Goal: Entertainment & Leisure: Consume media (video, audio)

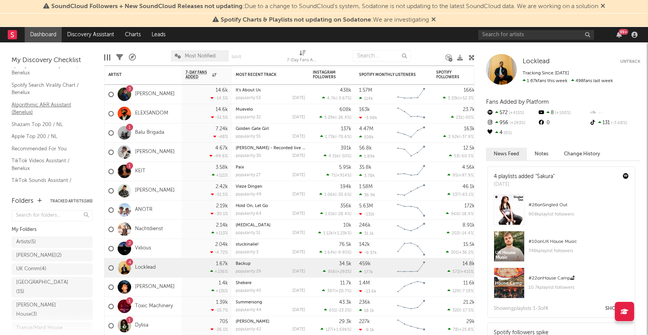
scroll to position [60, 0]
click at [46, 115] on link "Shazam Top 200 / NL" at bounding box center [48, 119] width 73 height 8
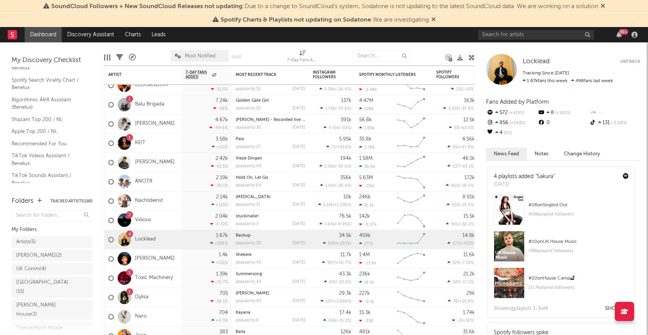
click at [8, 32] on rect at bounding box center [12, 34] width 9 height 9
click at [139, 35] on link "Charts" at bounding box center [133, 34] width 27 height 15
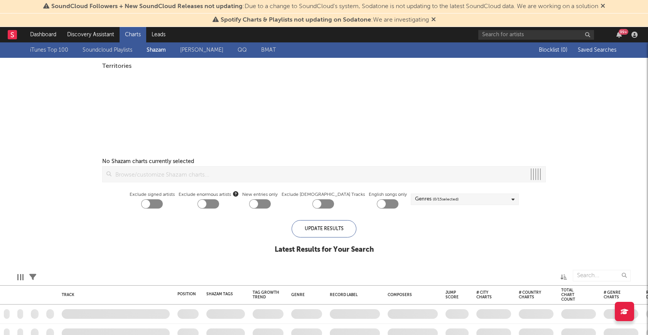
checkbox input "true"
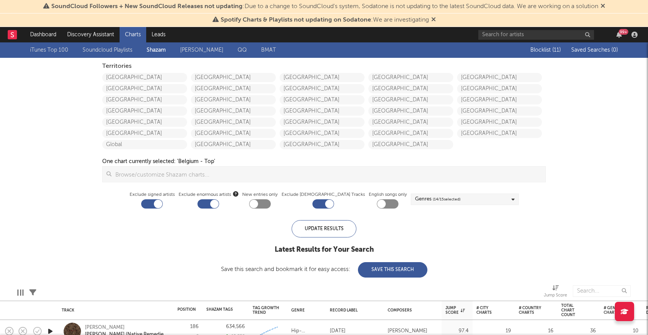
click at [324, 82] on div "[GEOGRAPHIC_DATA] [GEOGRAPHIC_DATA] [GEOGRAPHIC_DATA] [GEOGRAPHIC_DATA] [GEOGRA…" at bounding box center [324, 110] width 89 height 78
click at [324, 79] on link "[GEOGRAPHIC_DATA]" at bounding box center [322, 77] width 85 height 9
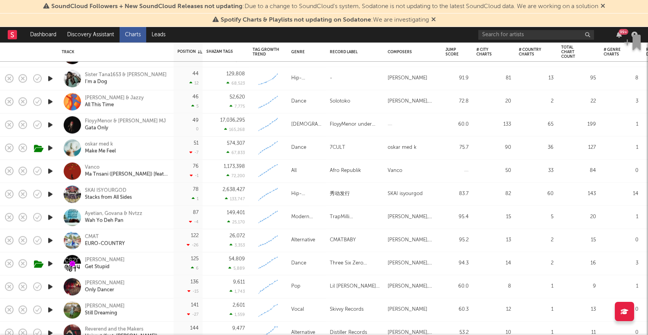
click at [51, 99] on icon "button" at bounding box center [50, 102] width 8 height 10
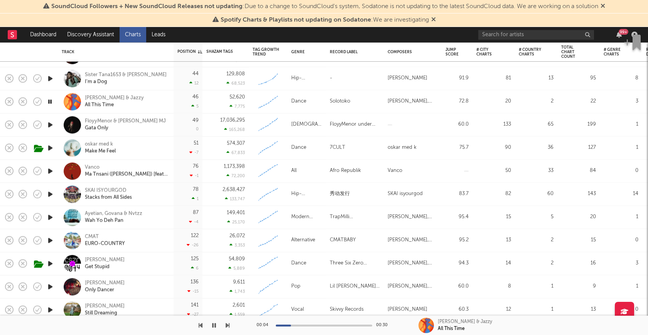
click at [50, 101] on icon "button" at bounding box center [49, 102] width 7 height 10
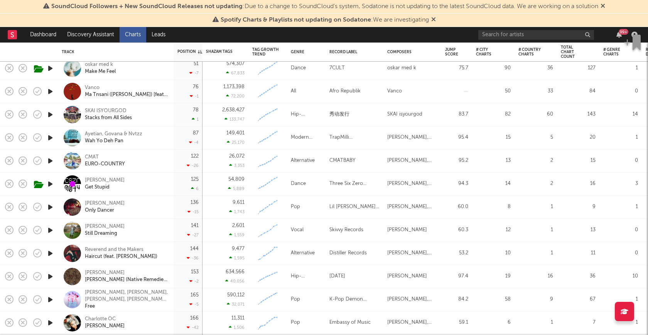
click at [50, 182] on icon "button" at bounding box center [50, 184] width 8 height 10
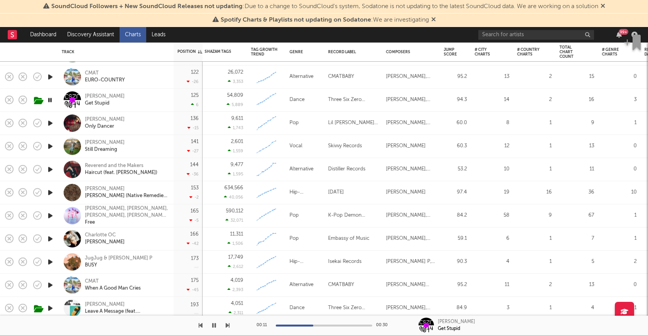
click at [51, 99] on icon "button" at bounding box center [49, 100] width 7 height 10
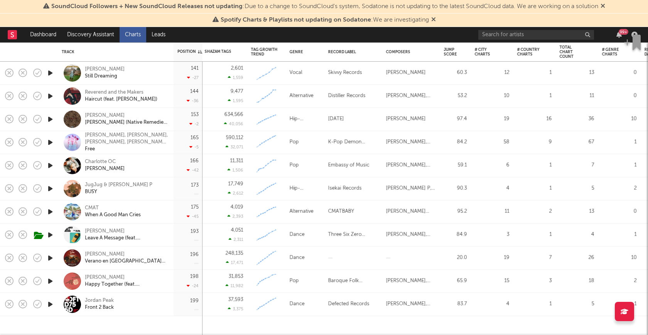
click at [48, 304] on icon "button" at bounding box center [50, 305] width 8 height 10
click at [49, 304] on icon "button" at bounding box center [49, 305] width 7 height 10
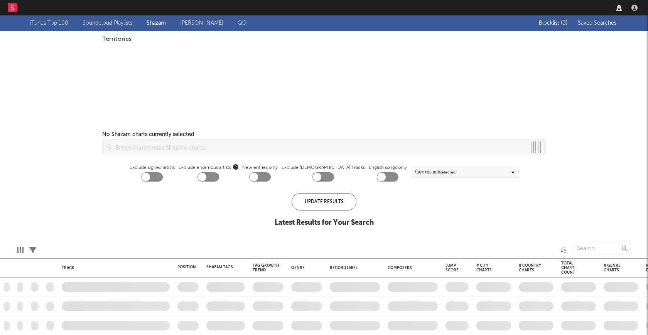
checkbox input "true"
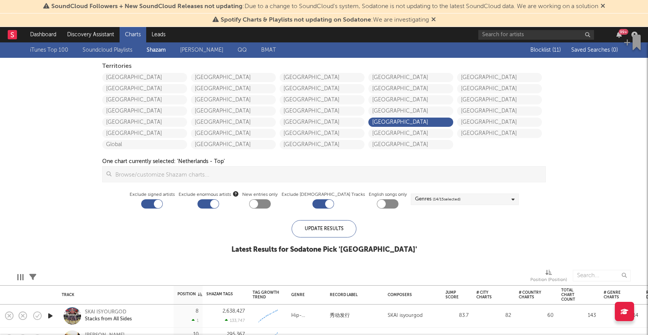
click at [405, 122] on link "[GEOGRAPHIC_DATA]" at bounding box center [410, 122] width 85 height 9
click at [142, 76] on link "[GEOGRAPHIC_DATA]" at bounding box center [144, 77] width 85 height 9
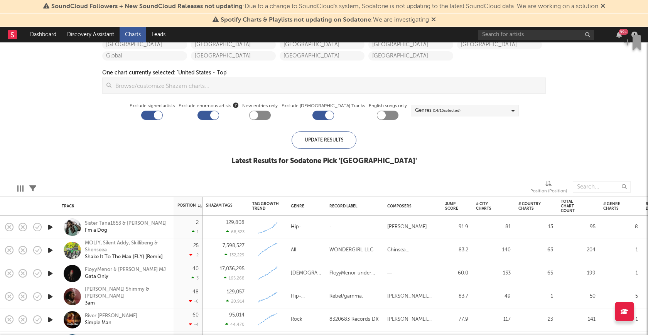
click at [33, 188] on icon at bounding box center [32, 188] width 7 height 7
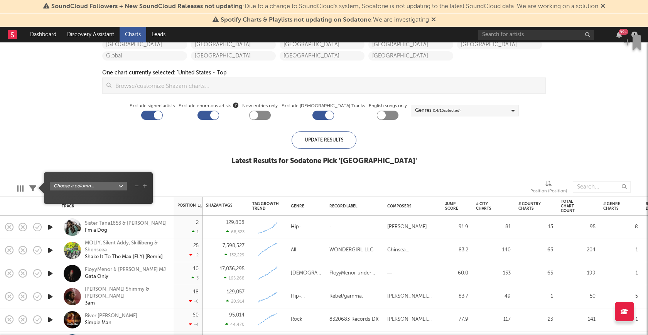
click at [21, 188] on div at bounding box center [20, 189] width 6 height 6
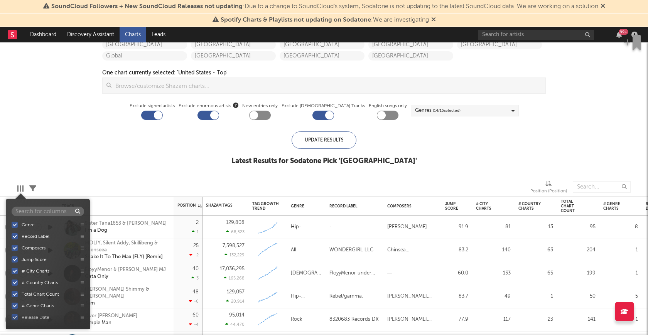
scroll to position [62, 0]
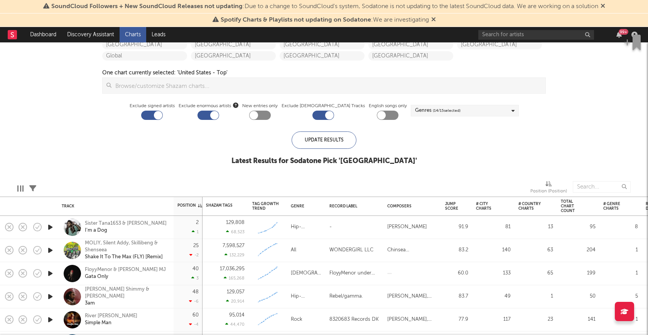
click at [141, 167] on div "iTunes Top 100 Soundcloud Playlists Shazam Warner Chappell QQ BMAT Blocklist ( …" at bounding box center [324, 64] width 648 height 220
